Goal: Task Accomplishment & Management: Manage account settings

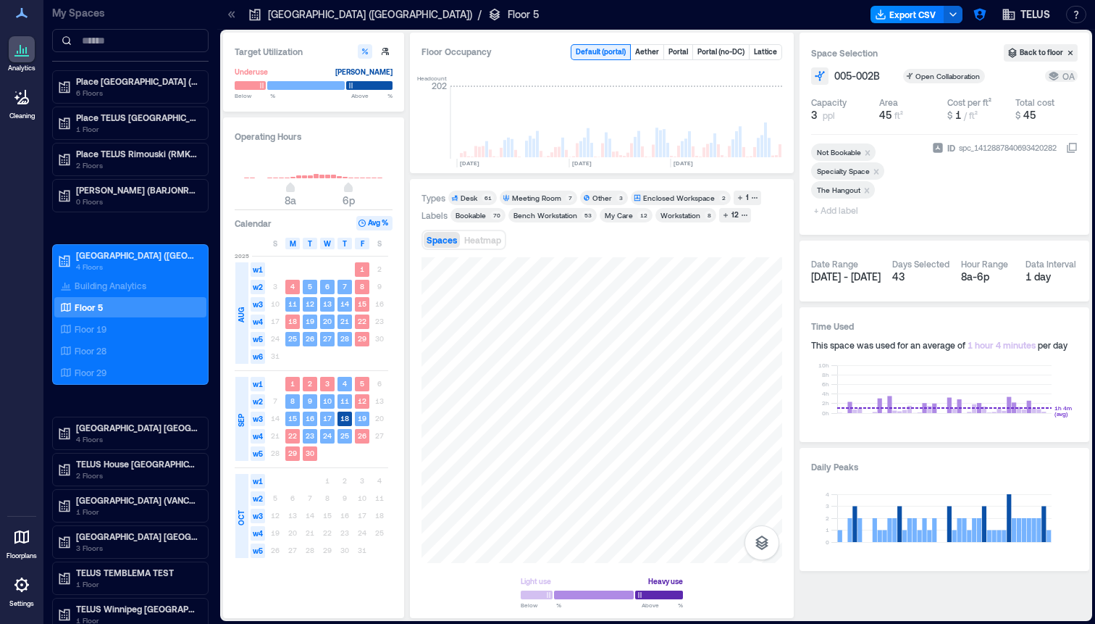
scroll to position [0, 666]
click at [985, 14] on icon "button" at bounding box center [980, 14] width 14 height 14
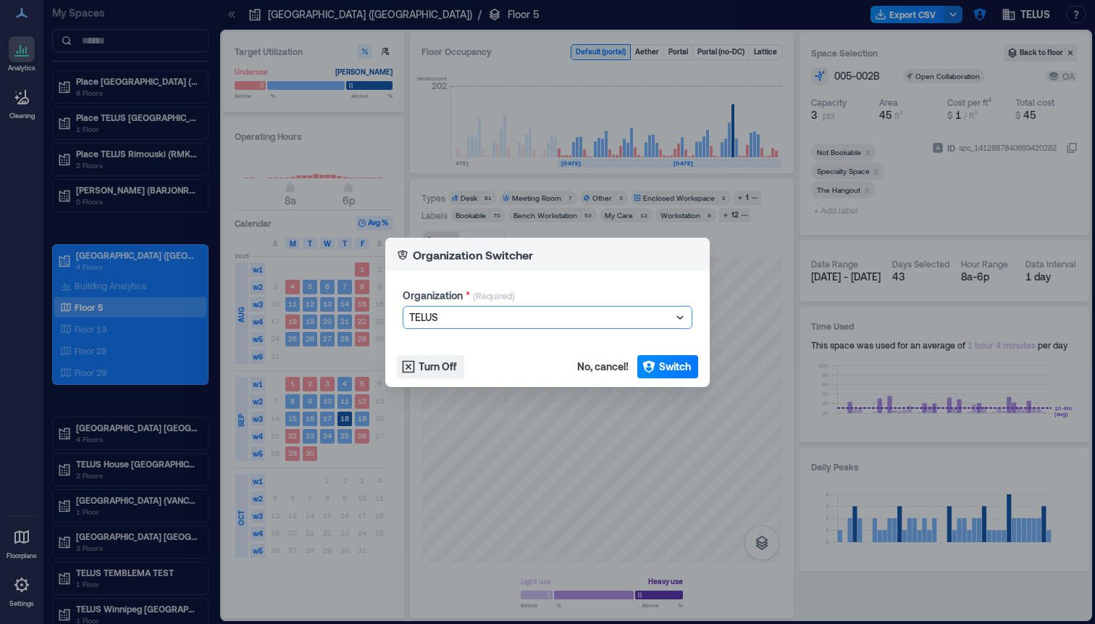
type input "*"
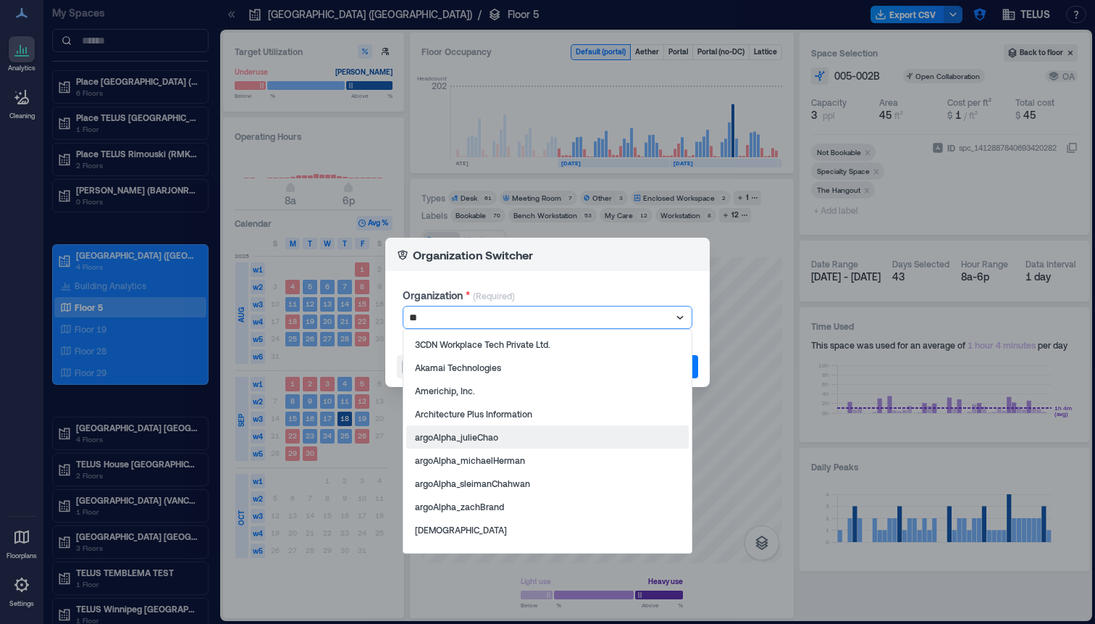
type input "*"
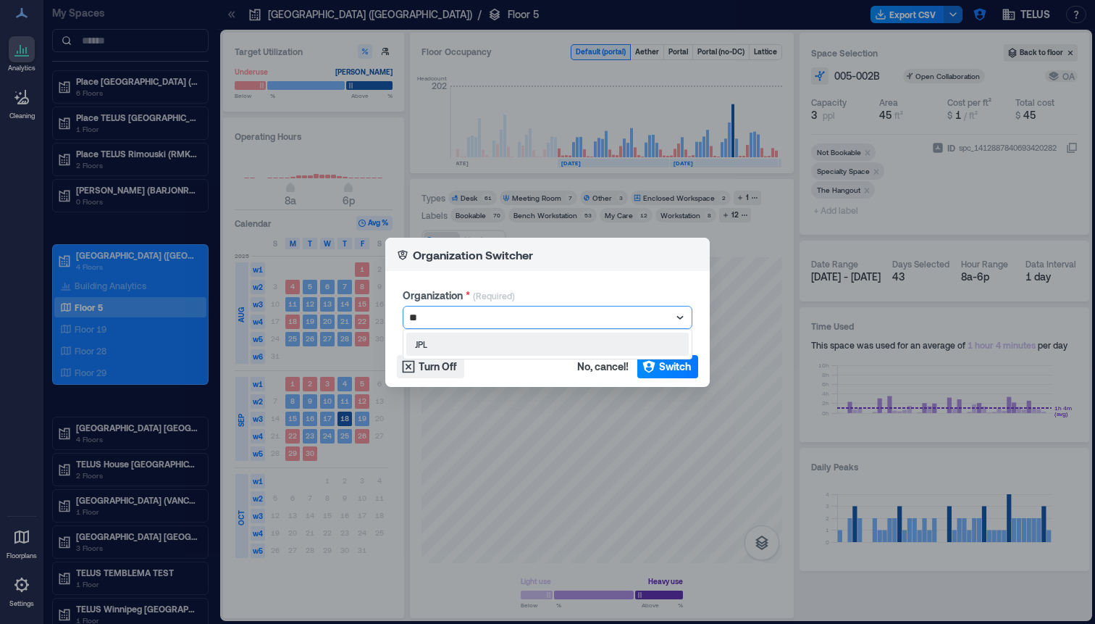
type input "*"
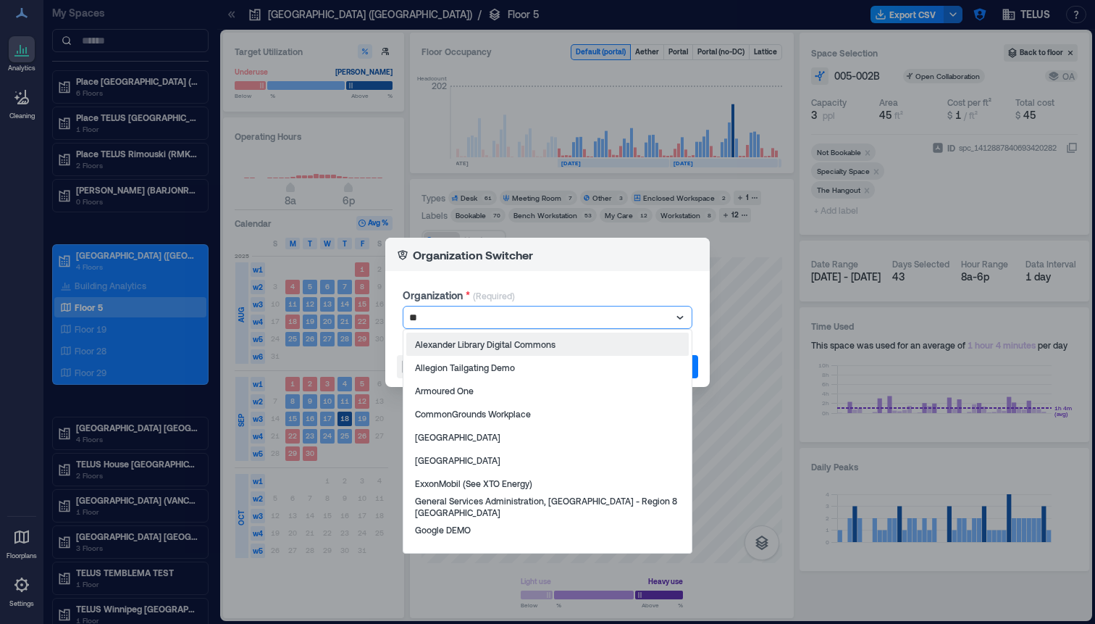
type input "***"
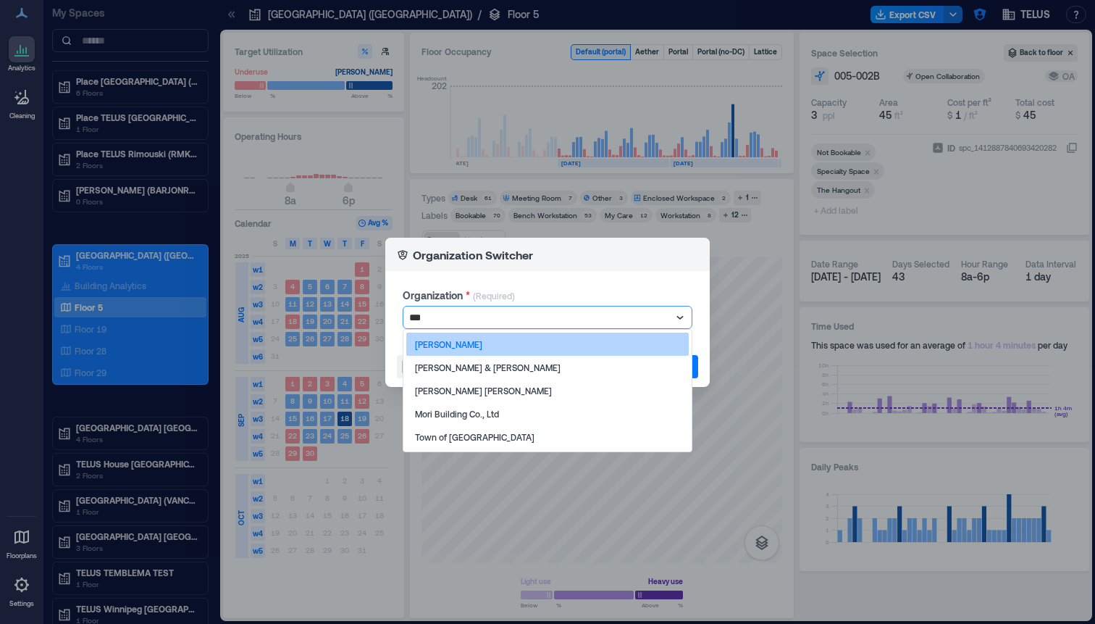
click at [491, 344] on div "[PERSON_NAME]" at bounding box center [547, 344] width 283 height 23
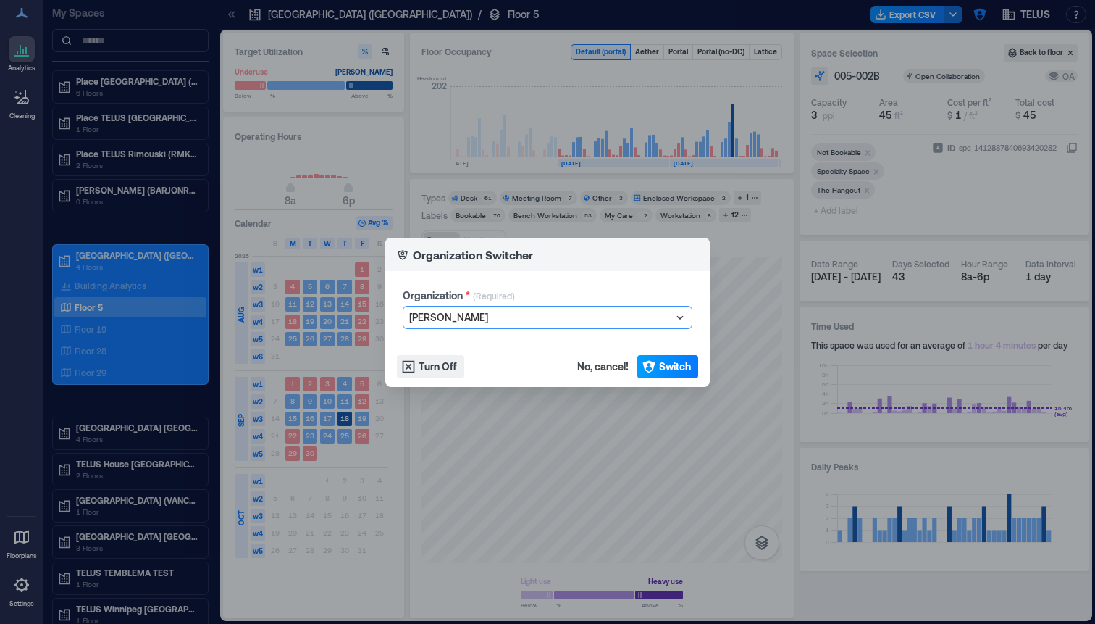
click at [664, 369] on span "Switch" at bounding box center [675, 366] width 32 height 14
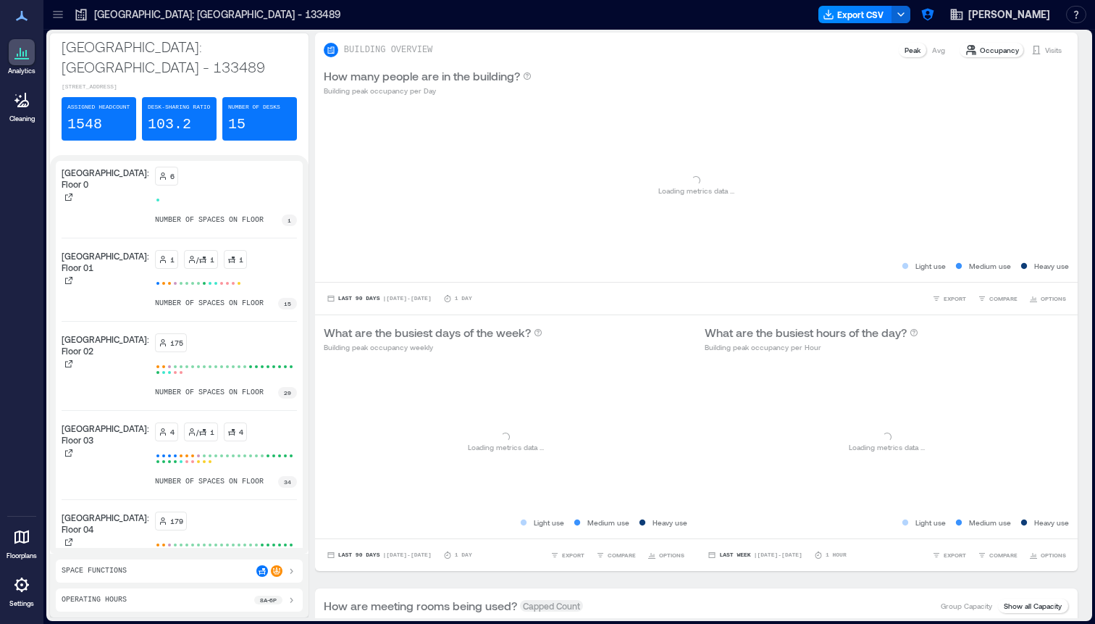
click at [59, 19] on icon at bounding box center [58, 14] width 14 height 14
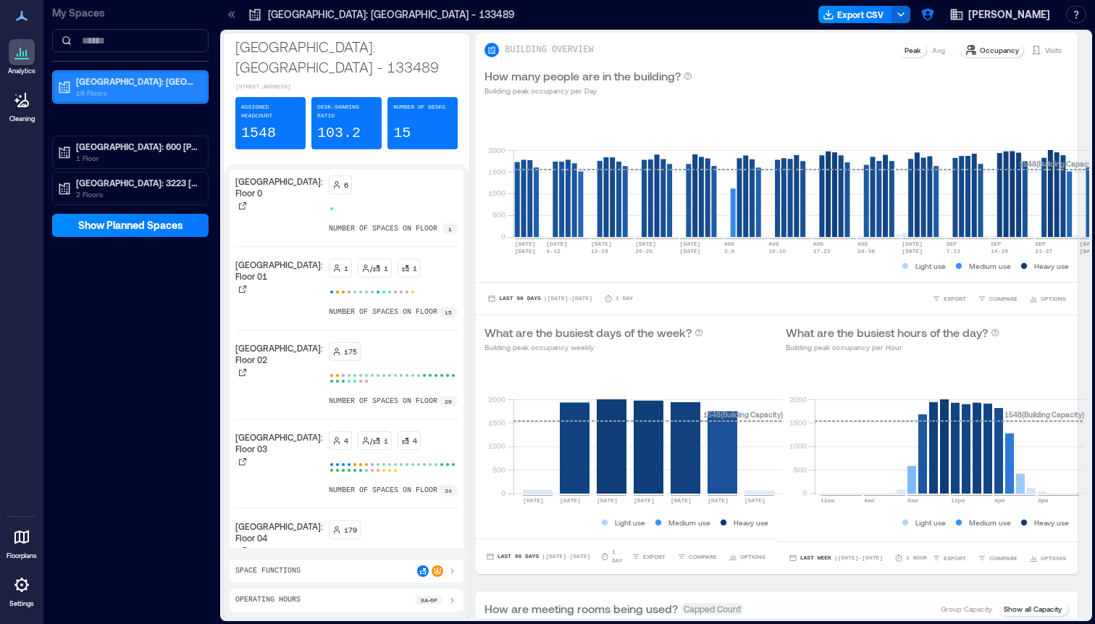
click at [151, 92] on p "16 Floors" at bounding box center [137, 93] width 122 height 12
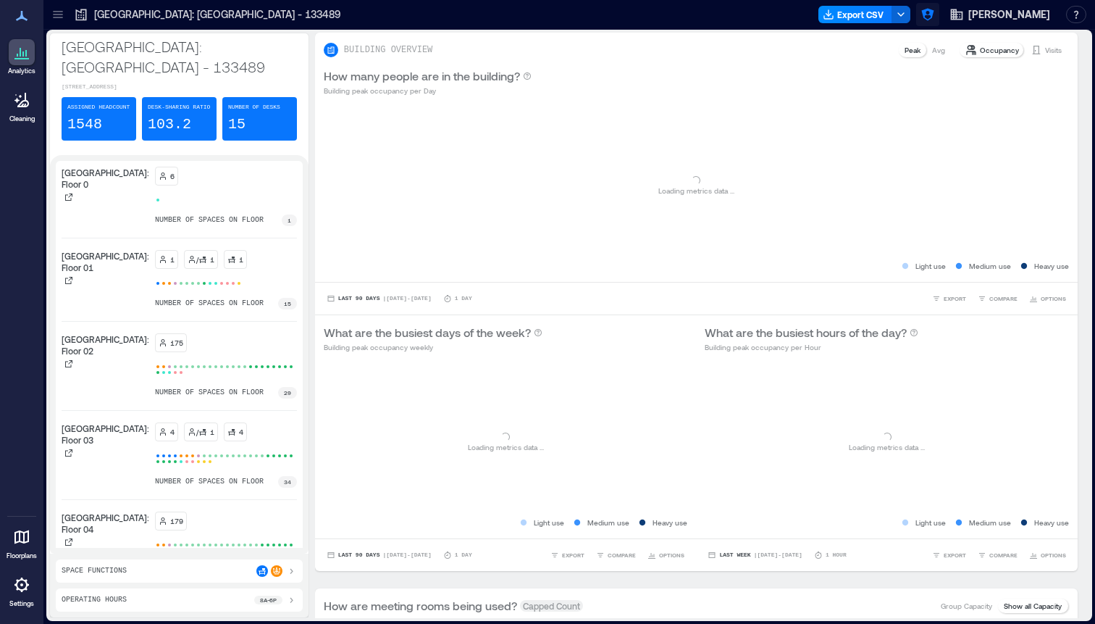
click at [934, 14] on icon "button" at bounding box center [927, 15] width 12 height 12
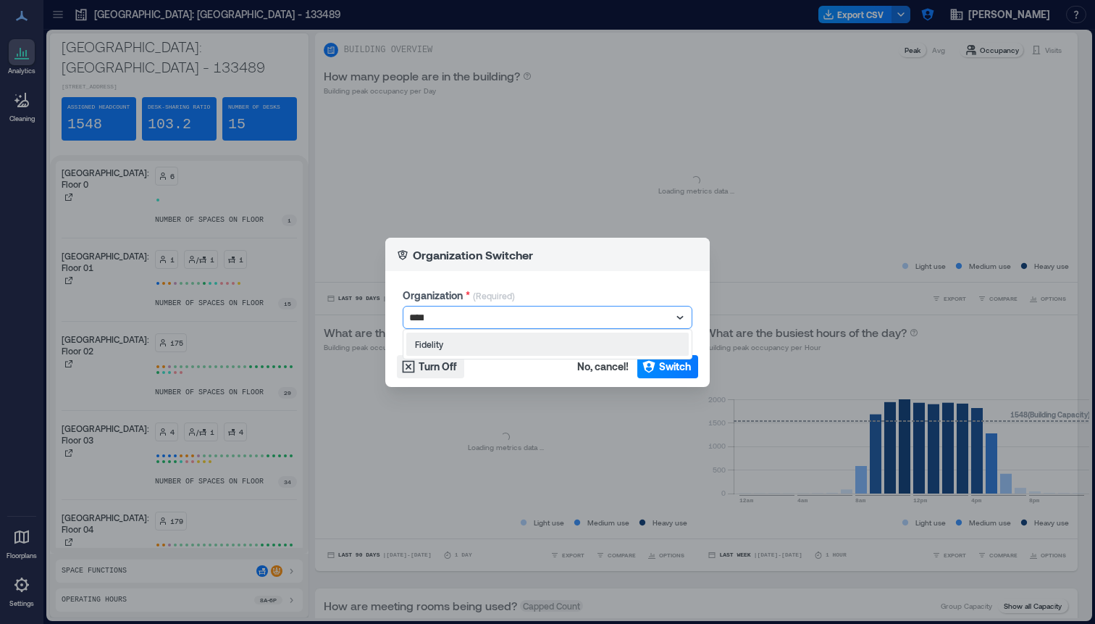
type input "*****"
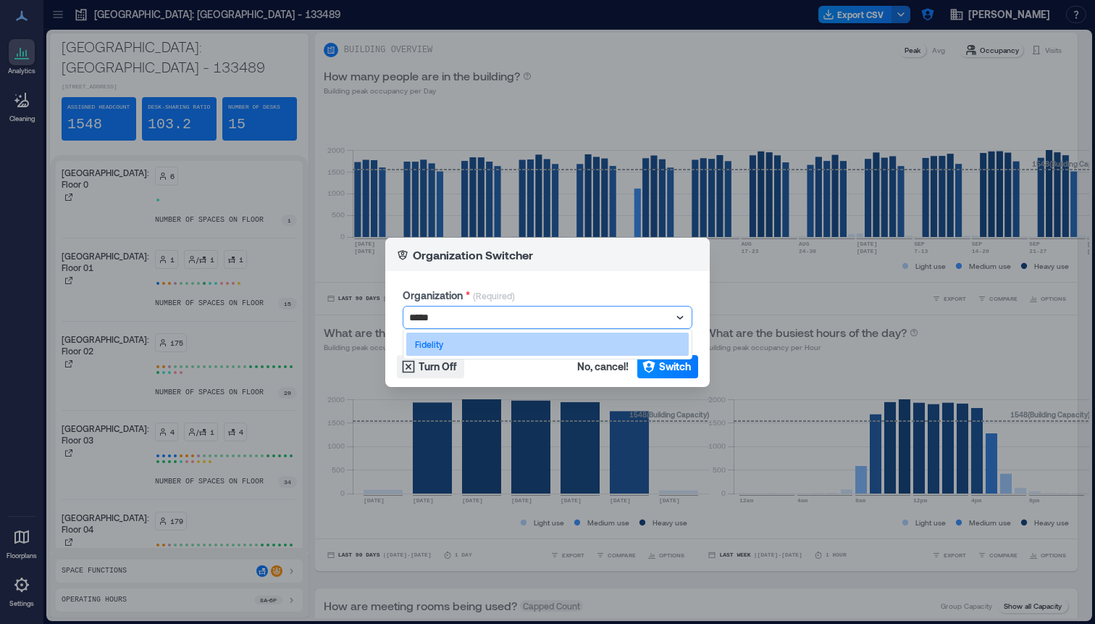
click at [571, 346] on div "Fidelity" at bounding box center [547, 344] width 283 height 23
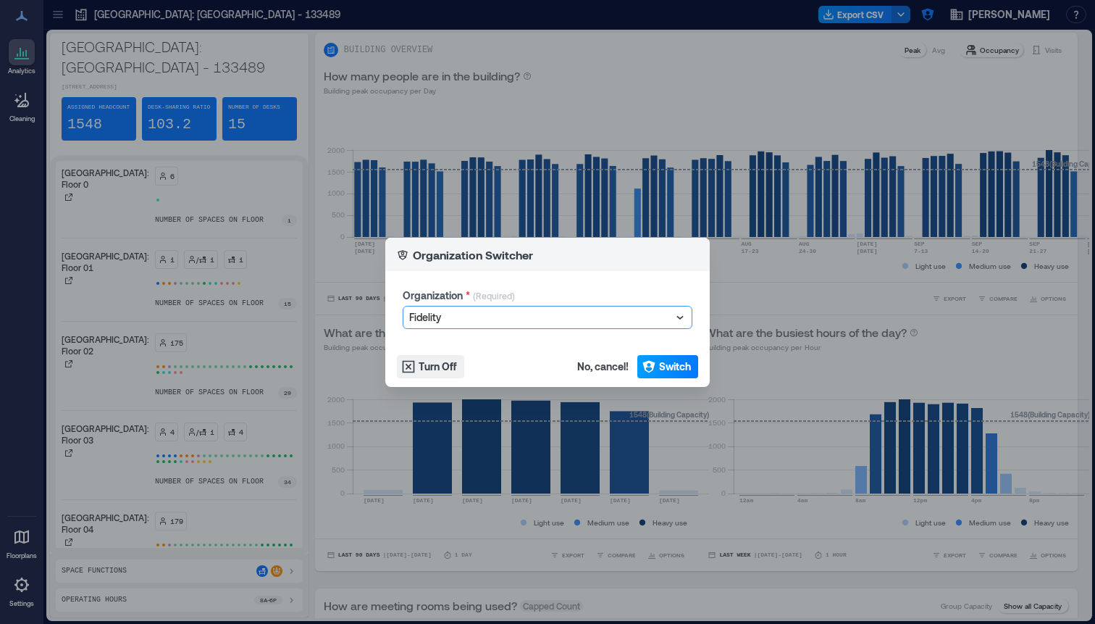
click at [680, 374] on button "Switch" at bounding box center [667, 366] width 61 height 23
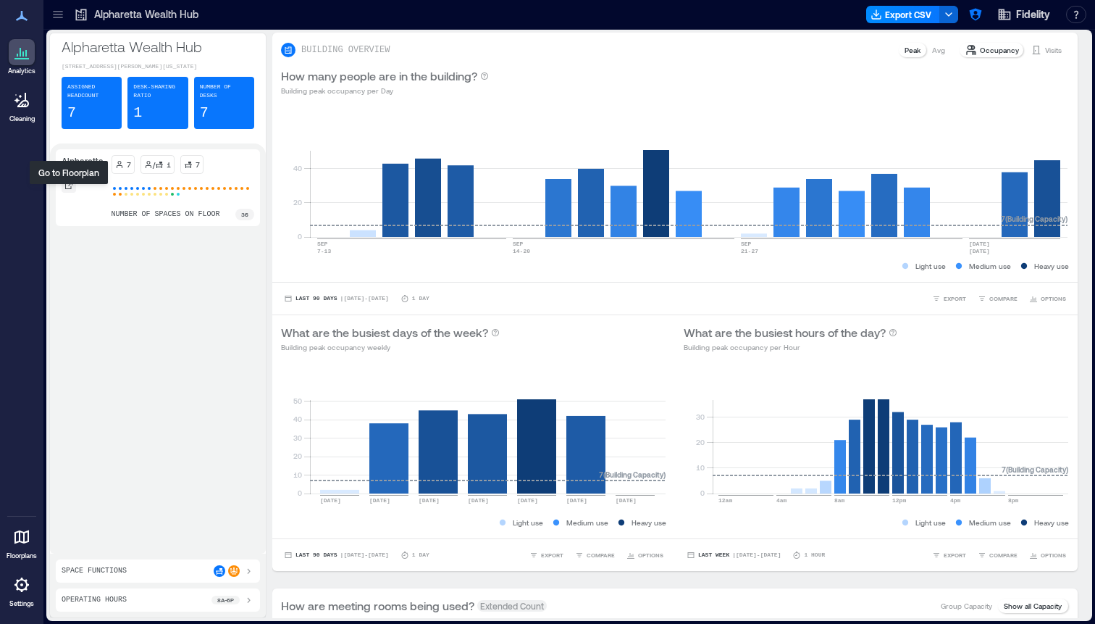
click at [67, 193] on div at bounding box center [69, 185] width 14 height 14
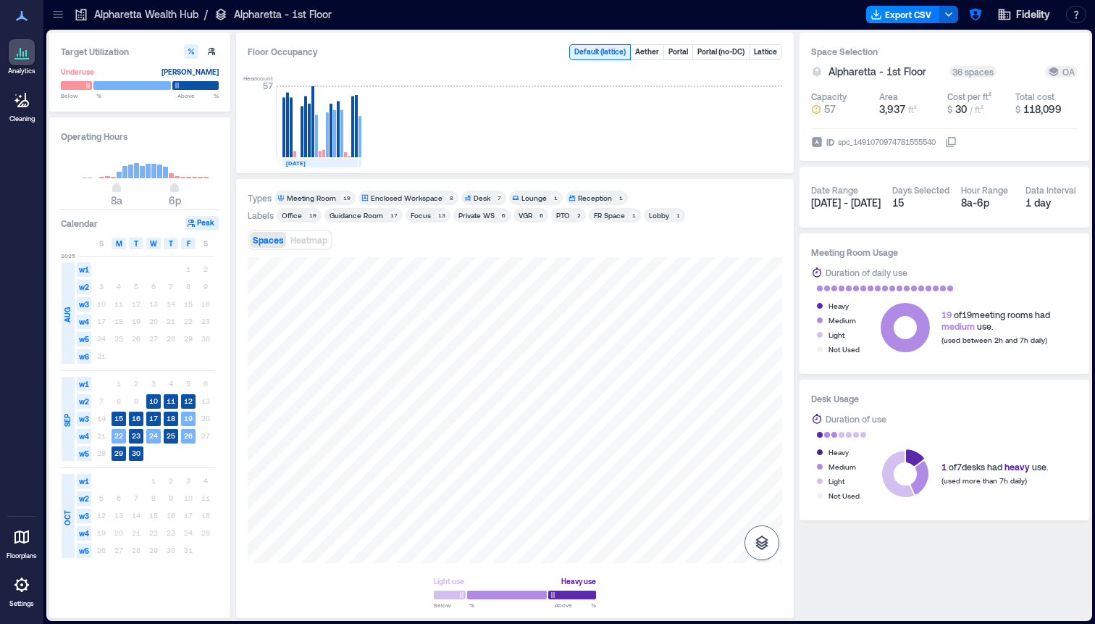
click at [764, 539] on icon "button" at bounding box center [761, 542] width 17 height 17
click at [761, 462] on icon "button" at bounding box center [761, 465] width 17 height 17
click at [762, 515] on p "Spaces" at bounding box center [762, 513] width 25 height 9
